Goal: Check status: Check status

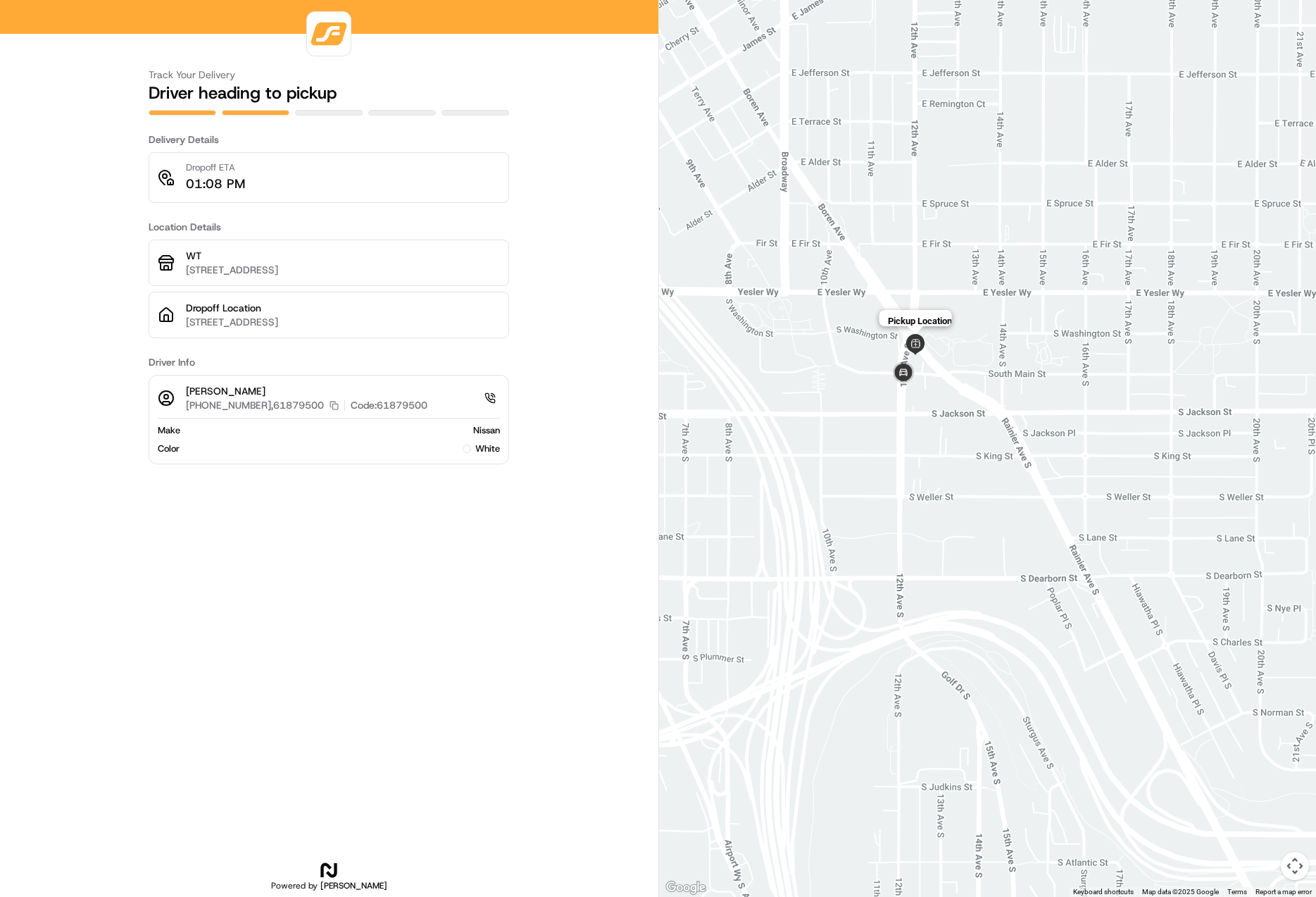
click at [918, 343] on img at bounding box center [916, 345] width 21 height 21
